Goal: Communication & Community: Ask a question

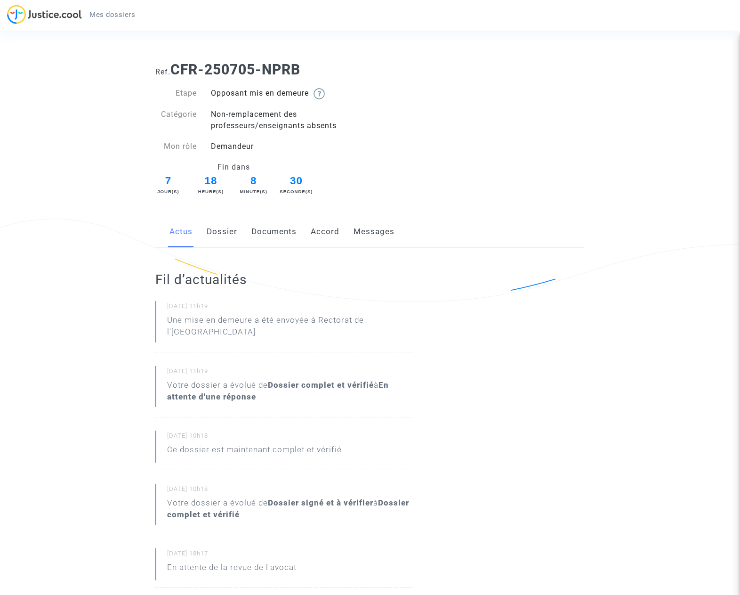
click at [364, 233] on link "Messages" at bounding box center [374, 231] width 41 height 31
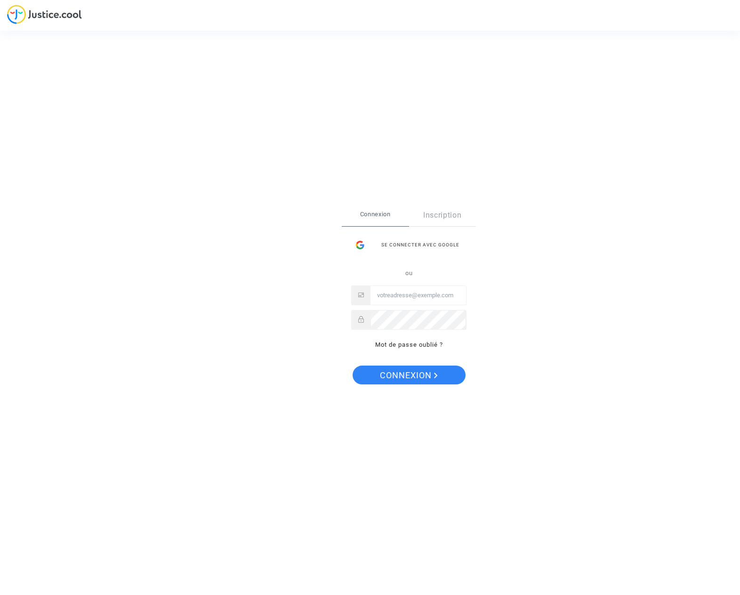
type input "sylvie.guitton@hotmail.com"
click at [398, 373] on span "Connexion" at bounding box center [409, 375] width 58 height 20
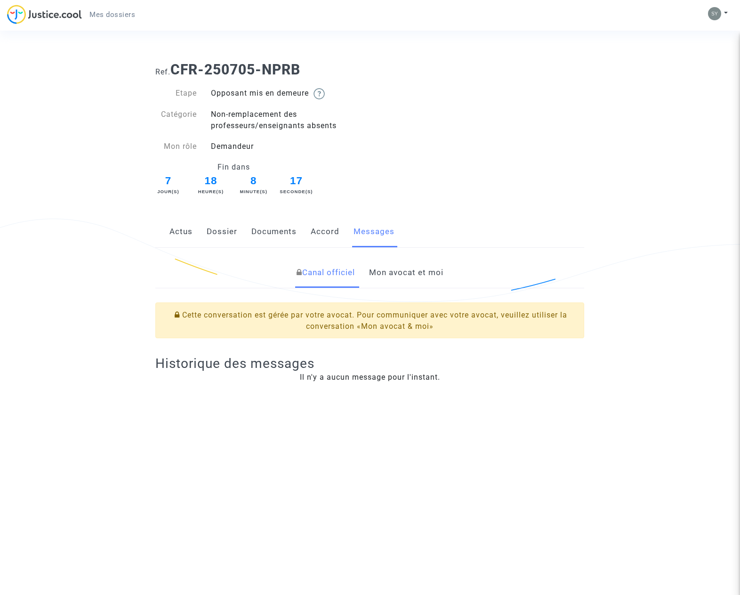
click at [402, 271] on link "Mon avocat et moi" at bounding box center [406, 272] width 74 height 31
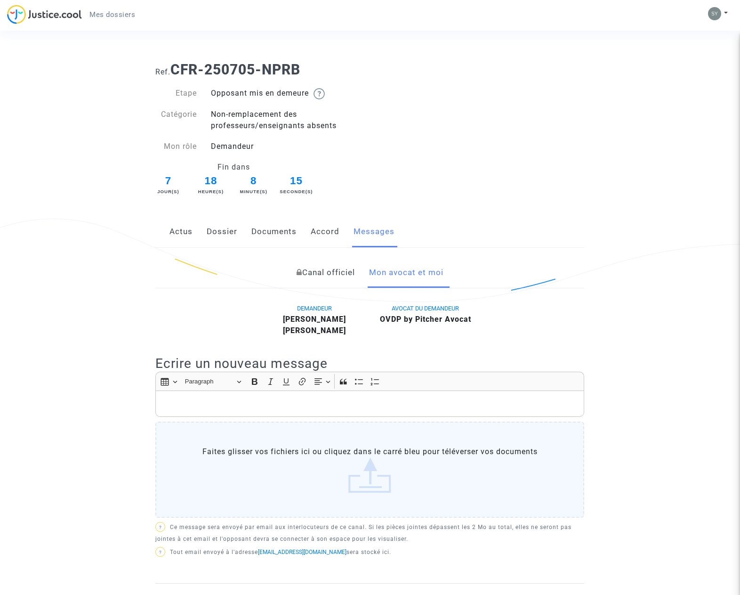
click at [234, 412] on div "Rich Text Editor, main" at bounding box center [369, 403] width 429 height 26
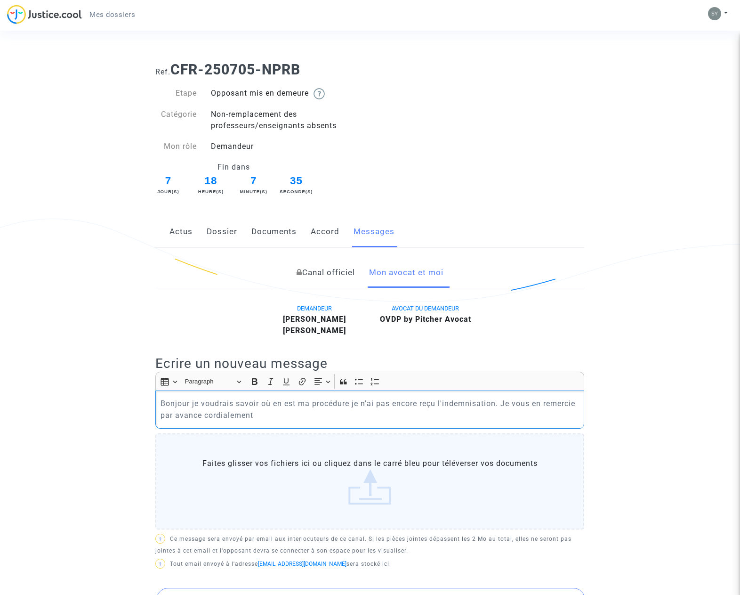
click at [201, 414] on p "Bonjour je voudrais savoir où en est ma procédure je n'ai pas encore reçu l'ind…" at bounding box center [370, 409] width 419 height 24
click at [282, 417] on p "Bonjour je voudrais savoir où en est ma procédure je n'ai pas encore reçu l'ind…" at bounding box center [370, 409] width 419 height 24
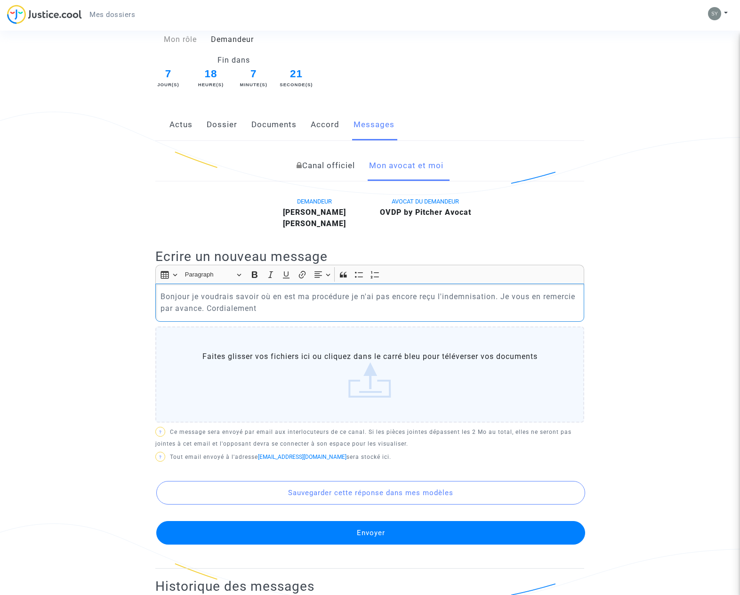
scroll to position [111, 0]
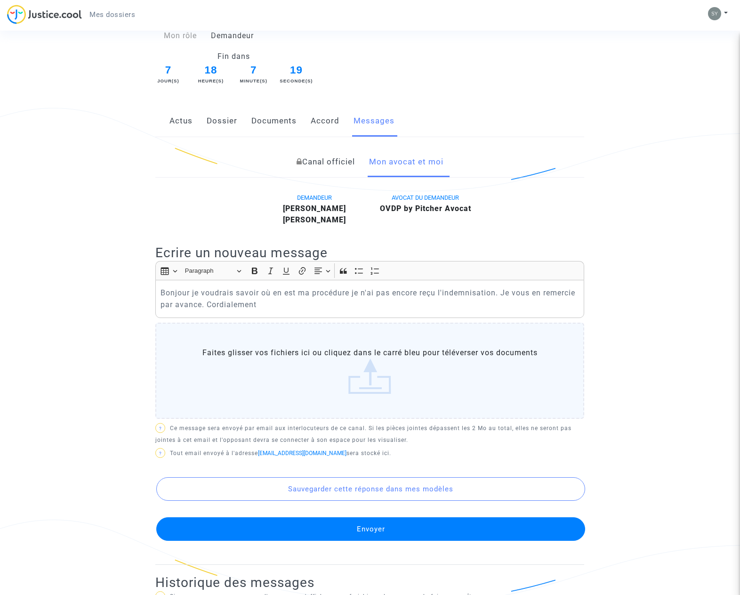
click at [376, 529] on button "Envoyer" at bounding box center [370, 529] width 429 height 24
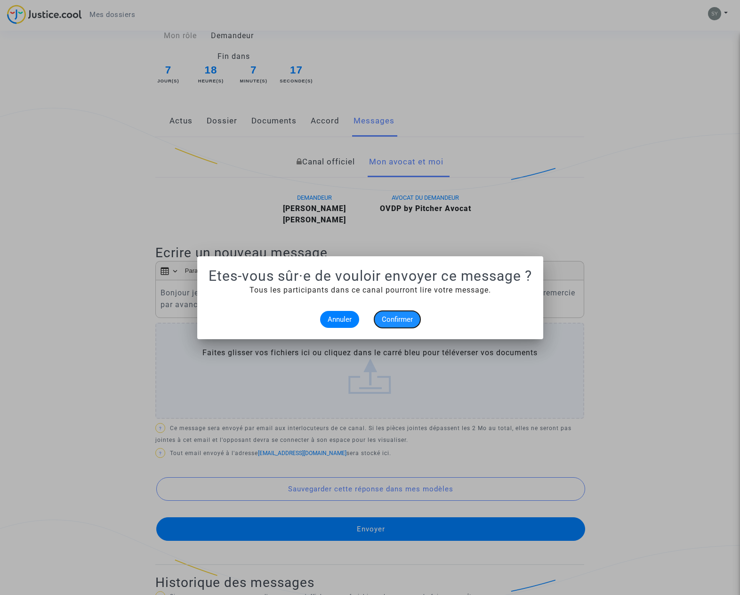
click at [402, 315] on span "Confirmer" at bounding box center [397, 319] width 31 height 8
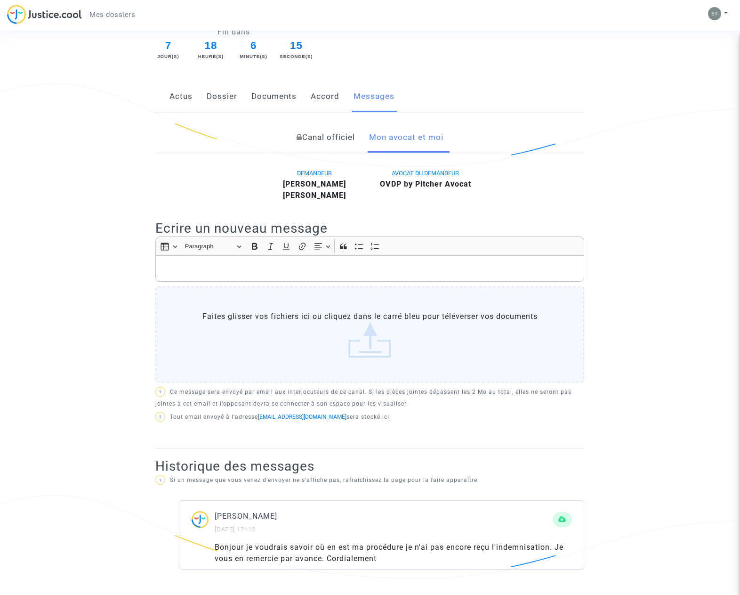
scroll to position [134, 0]
click at [326, 98] on link "Accord" at bounding box center [325, 97] width 29 height 31
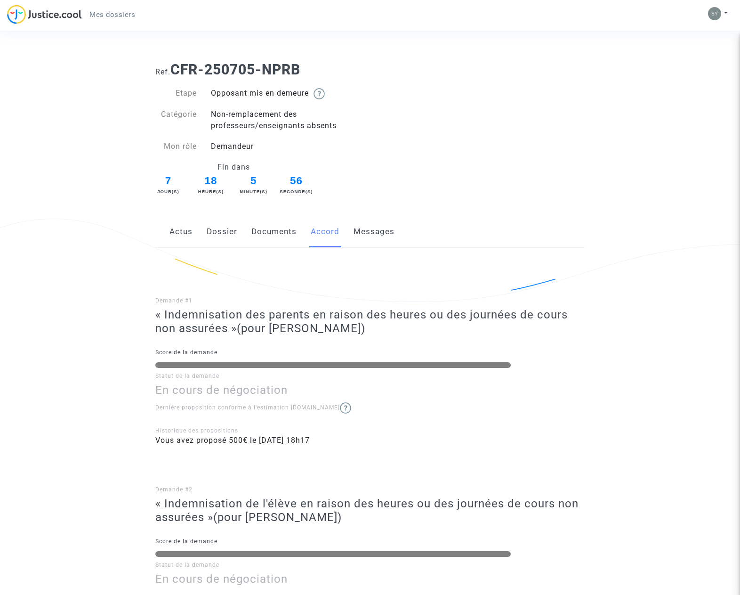
click at [282, 231] on link "Documents" at bounding box center [273, 231] width 45 height 31
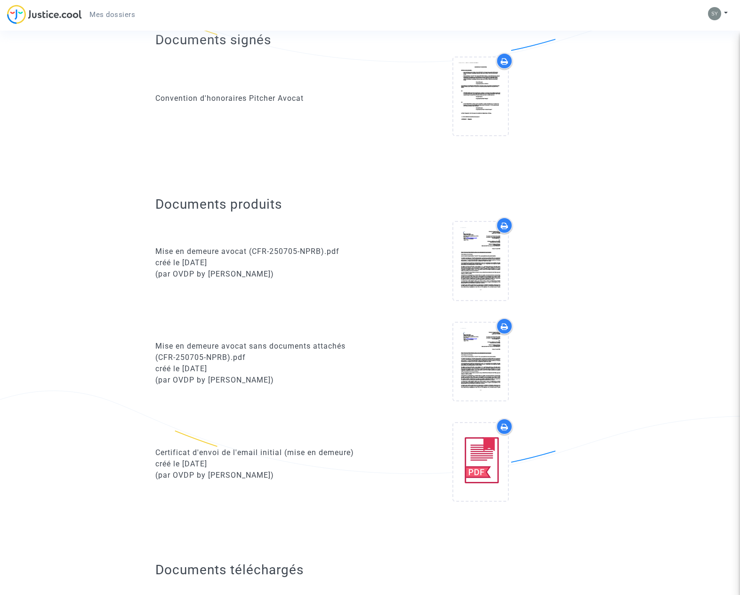
scroll to position [242, 0]
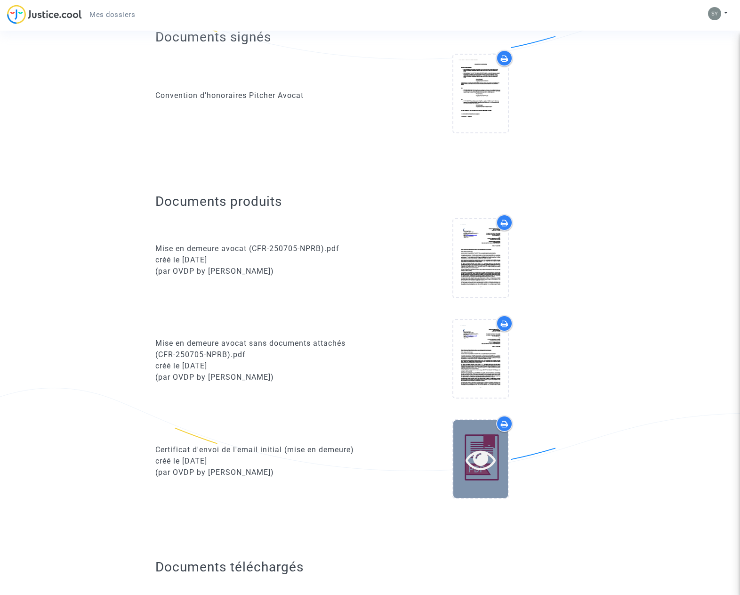
click at [478, 455] on icon at bounding box center [481, 459] width 31 height 30
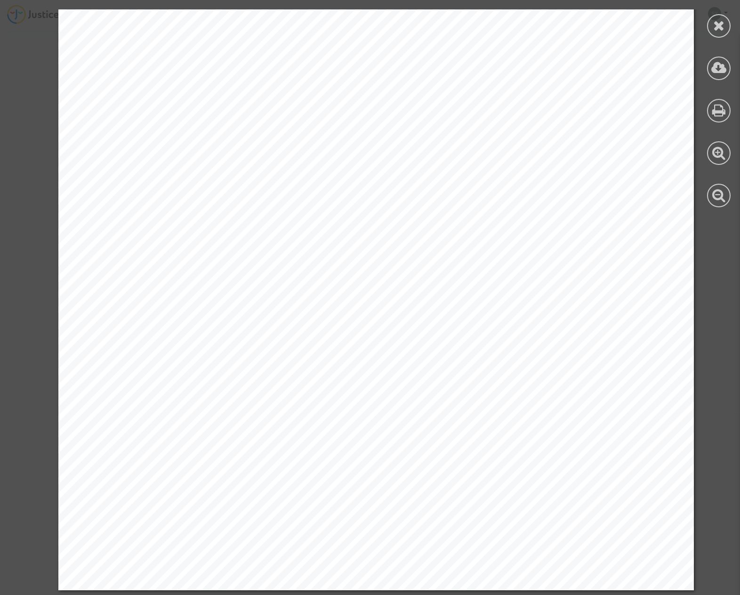
scroll to position [0, 0]
click at [715, 64] on icon at bounding box center [719, 68] width 16 height 14
